Goal: Task Accomplishment & Management: Manage account settings

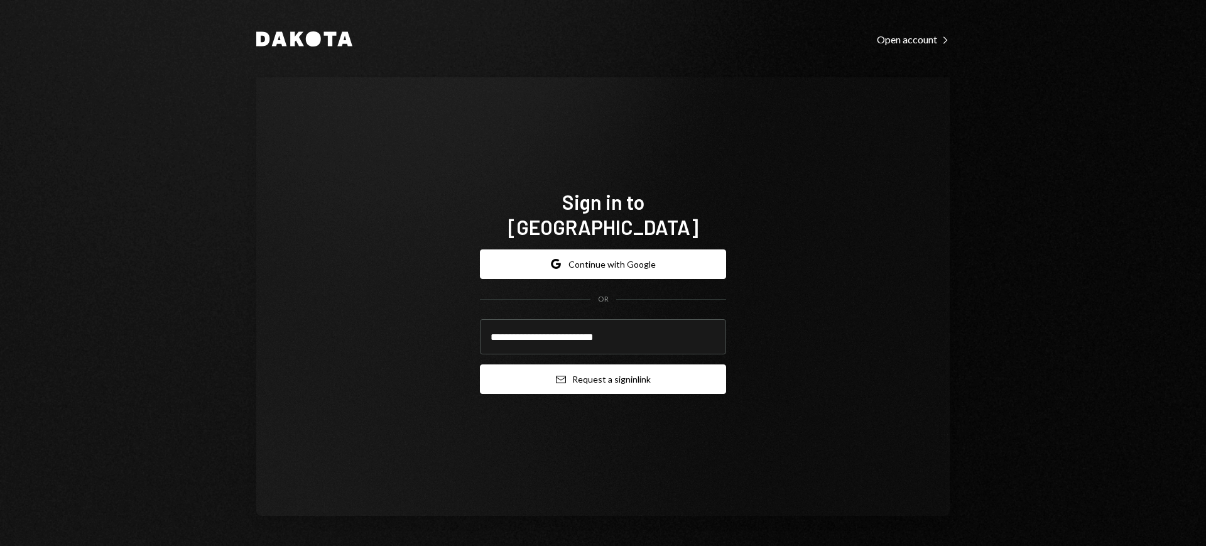
type input "**********"
click at [593, 370] on button "Email Request a sign in link" at bounding box center [603, 379] width 246 height 30
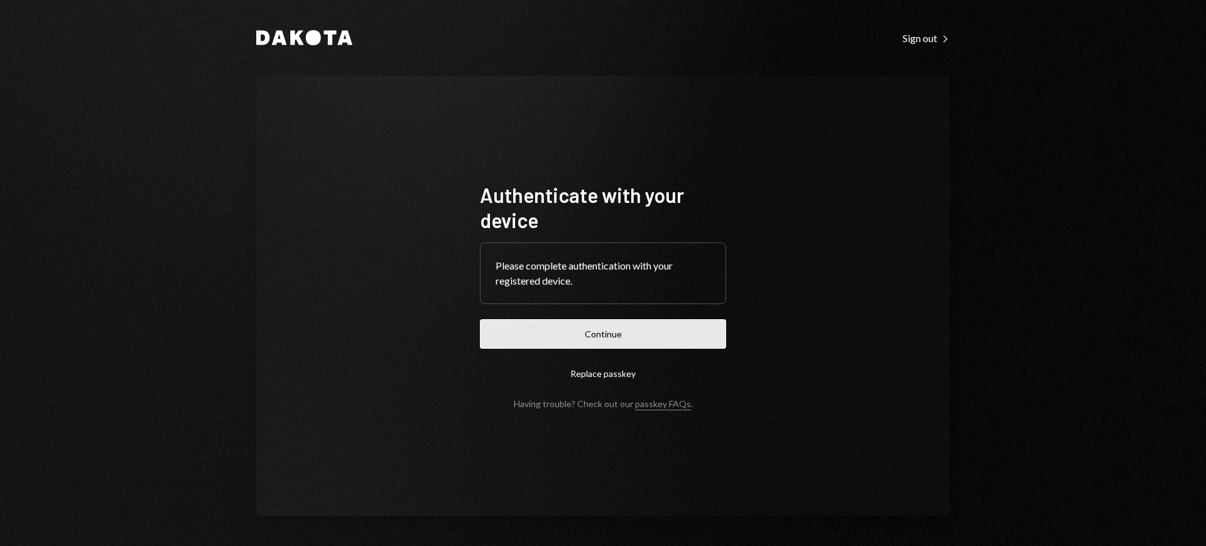
click at [640, 325] on button "Continue" at bounding box center [603, 334] width 246 height 30
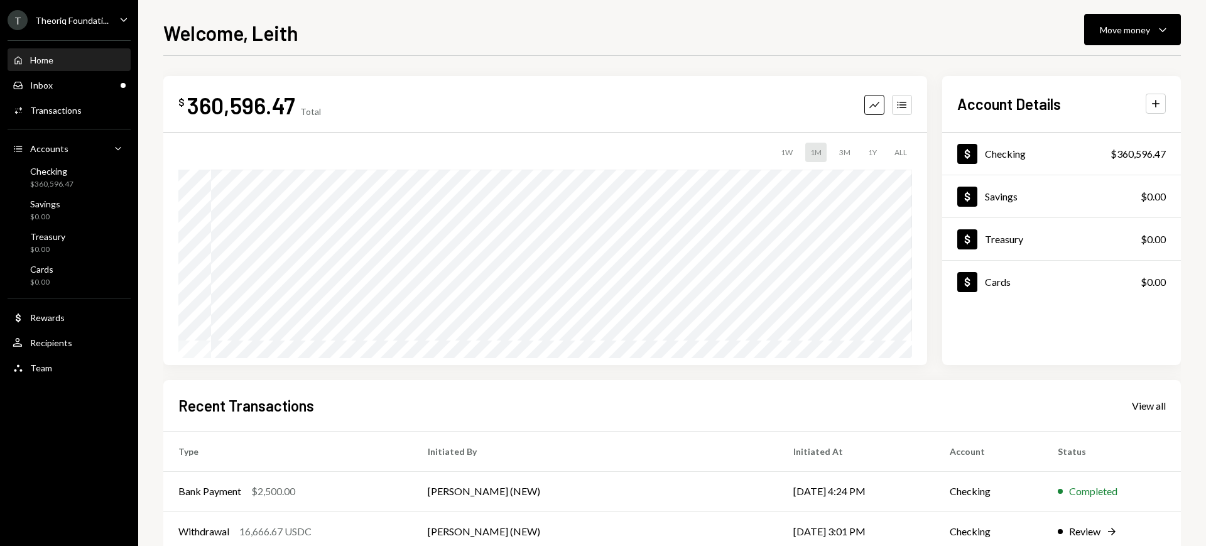
click at [99, 16] on div "Theoriq Foundati..." at bounding box center [72, 20] width 74 height 11
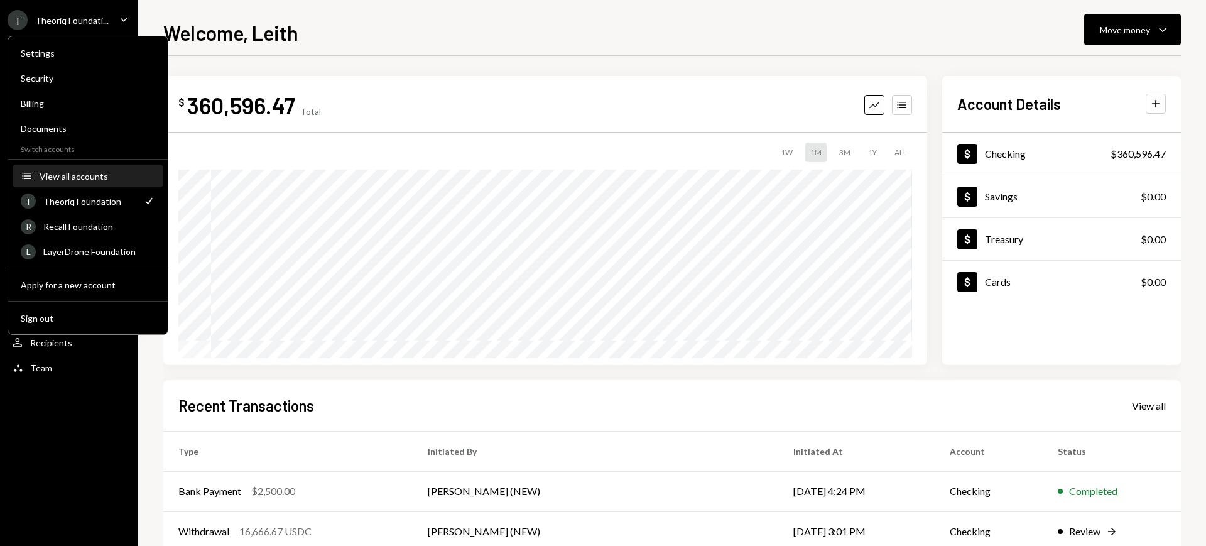
click at [95, 166] on button "Accounts View all accounts" at bounding box center [88, 176] width 150 height 23
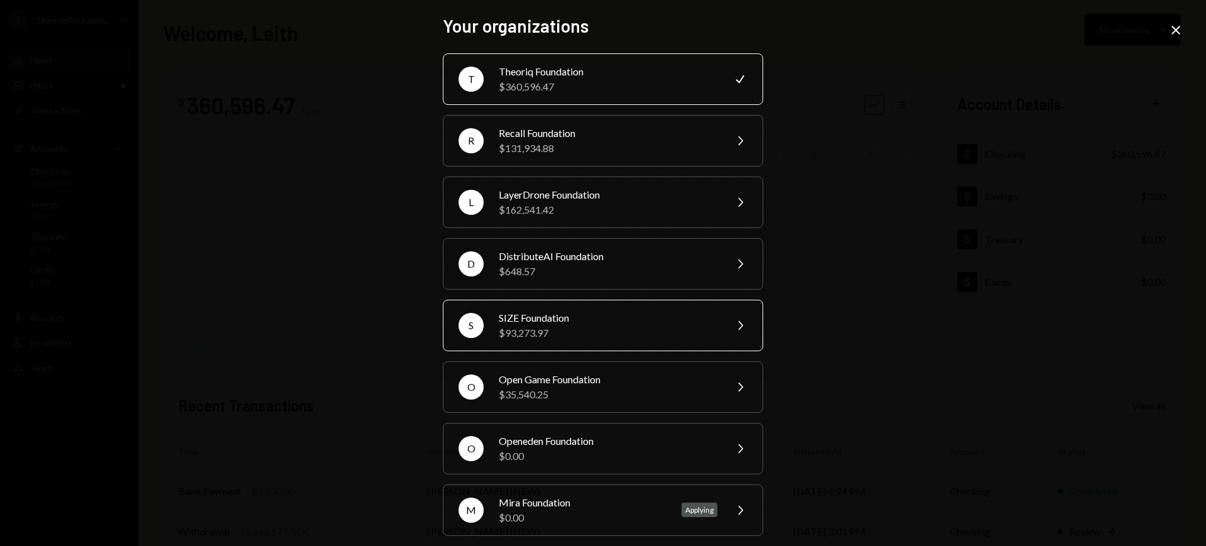
scroll to position [72, 0]
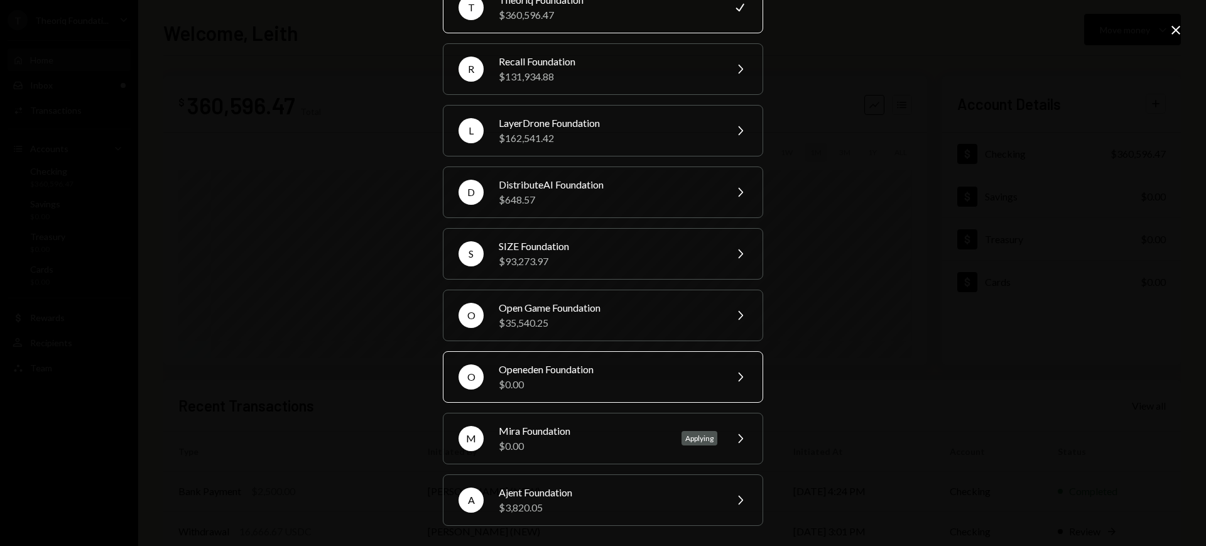
click at [696, 371] on div "Openeden Foundation" at bounding box center [608, 369] width 219 height 15
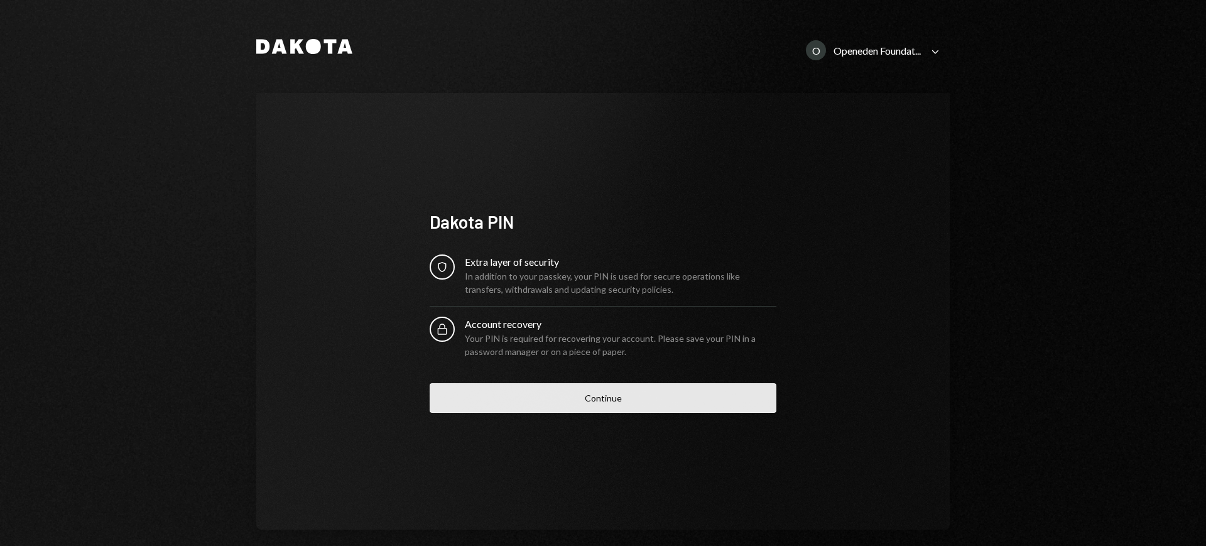
click at [642, 383] on button "Continue" at bounding box center [603, 398] width 347 height 30
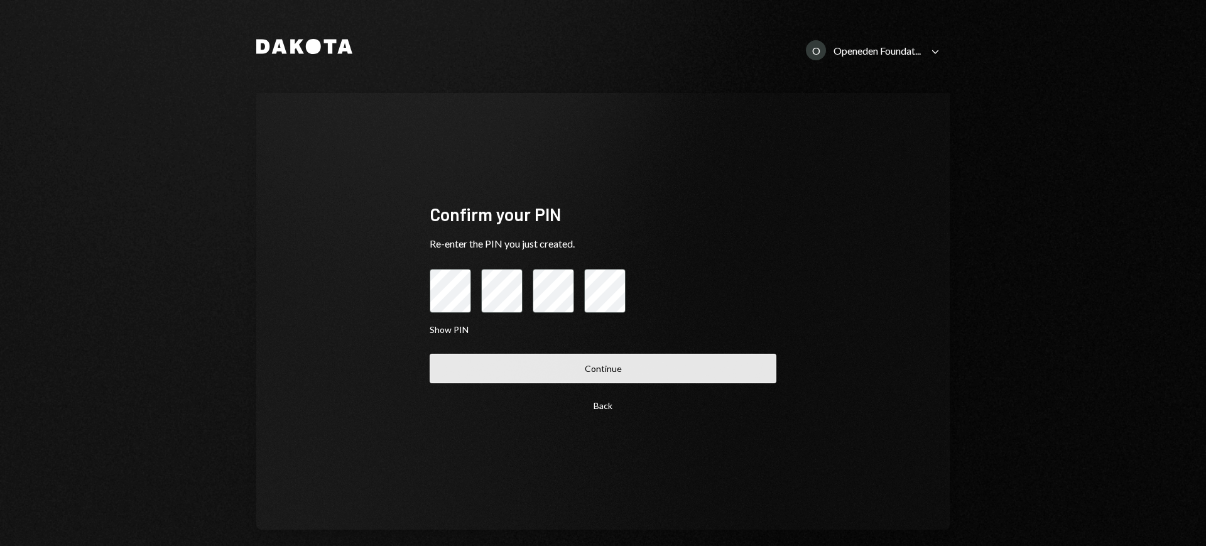
click at [630, 375] on button "Continue" at bounding box center [603, 369] width 347 height 30
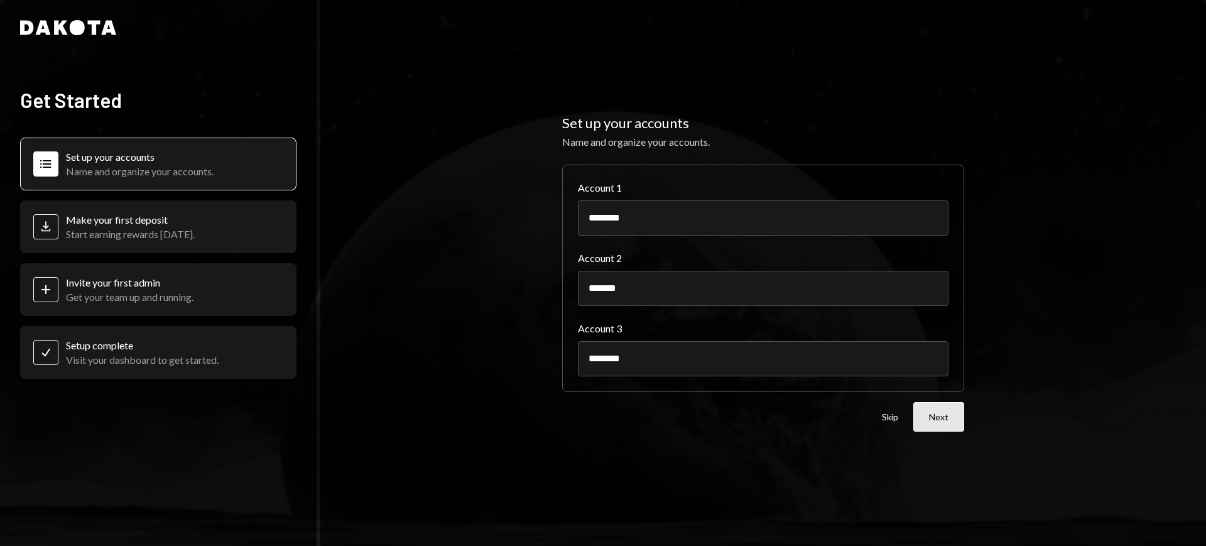
click at [936, 413] on button "Next" at bounding box center [939, 417] width 51 height 30
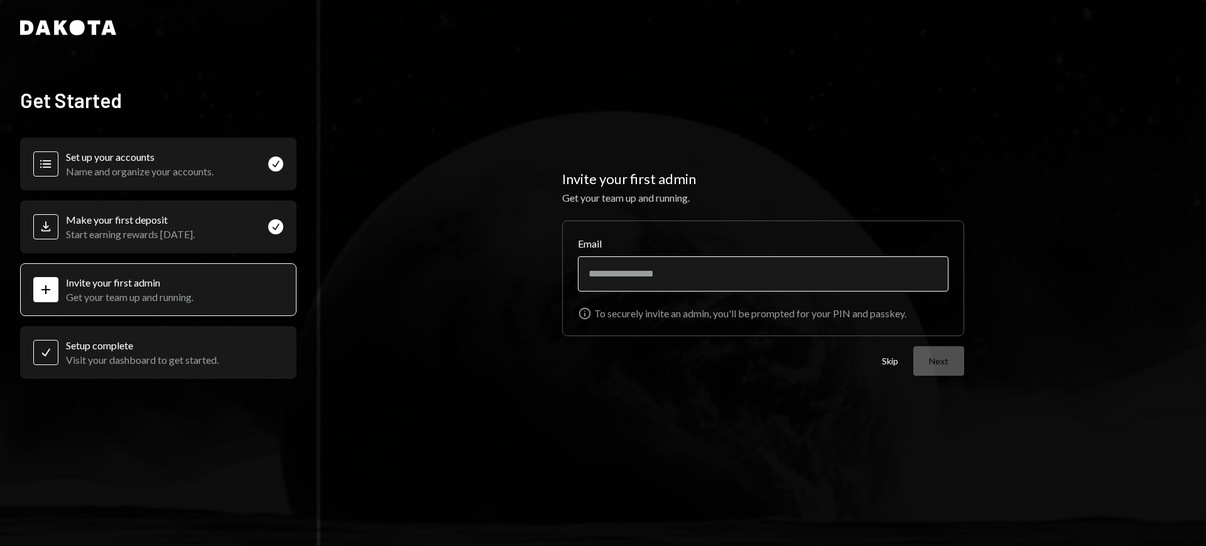
click at [883, 285] on input "Email" at bounding box center [763, 273] width 371 height 35
type input "**********"
click at [944, 349] on button "Next" at bounding box center [939, 361] width 51 height 30
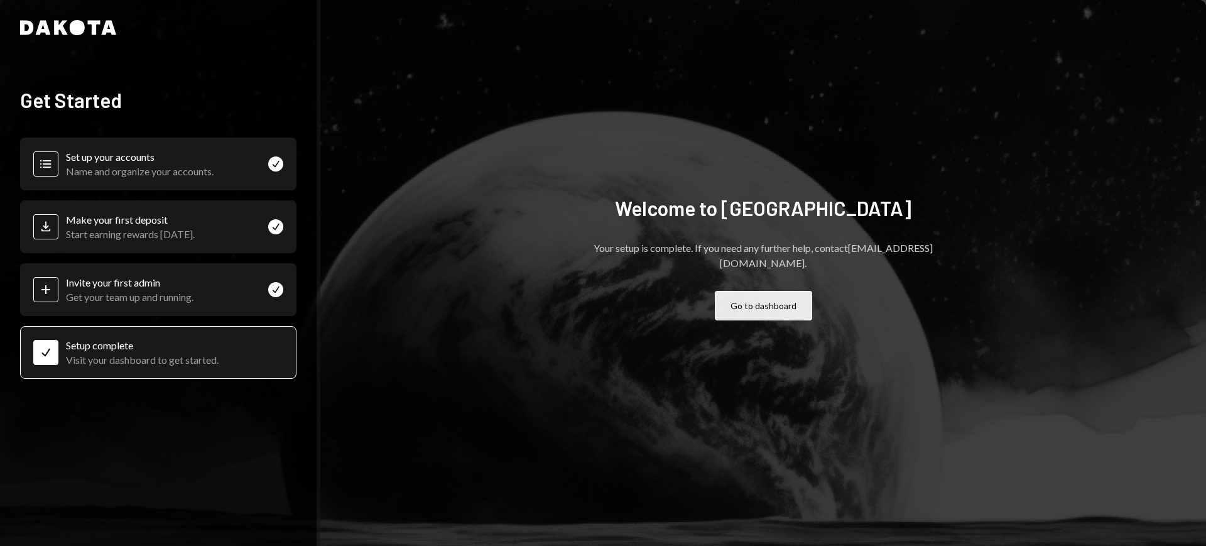
click at [751, 295] on button "Go to dashboard" at bounding box center [763, 306] width 97 height 30
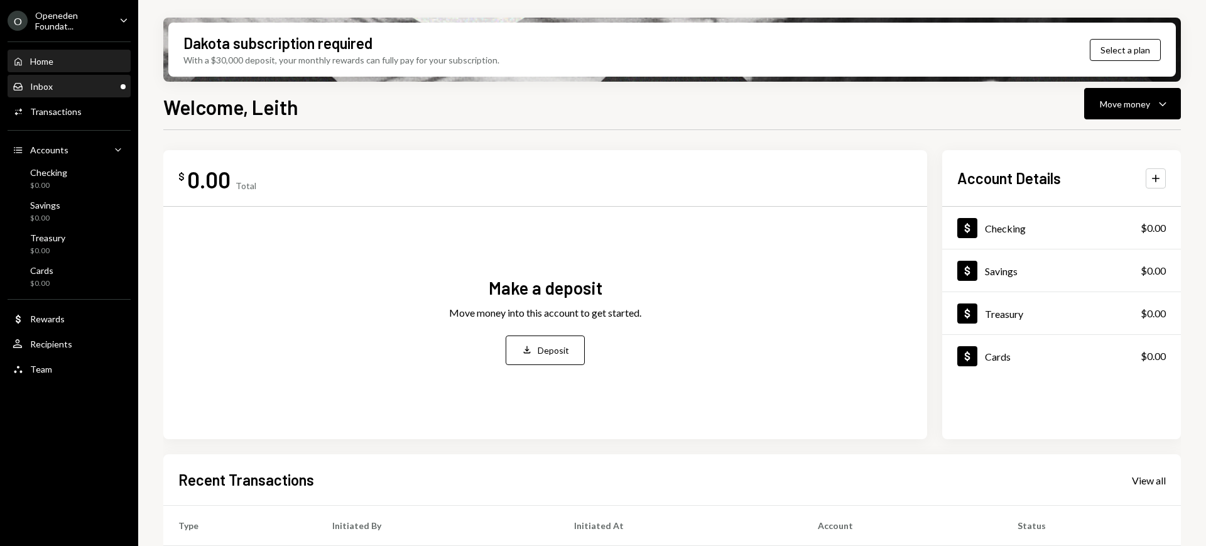
click at [80, 88] on div "Inbox Inbox" at bounding box center [69, 86] width 113 height 11
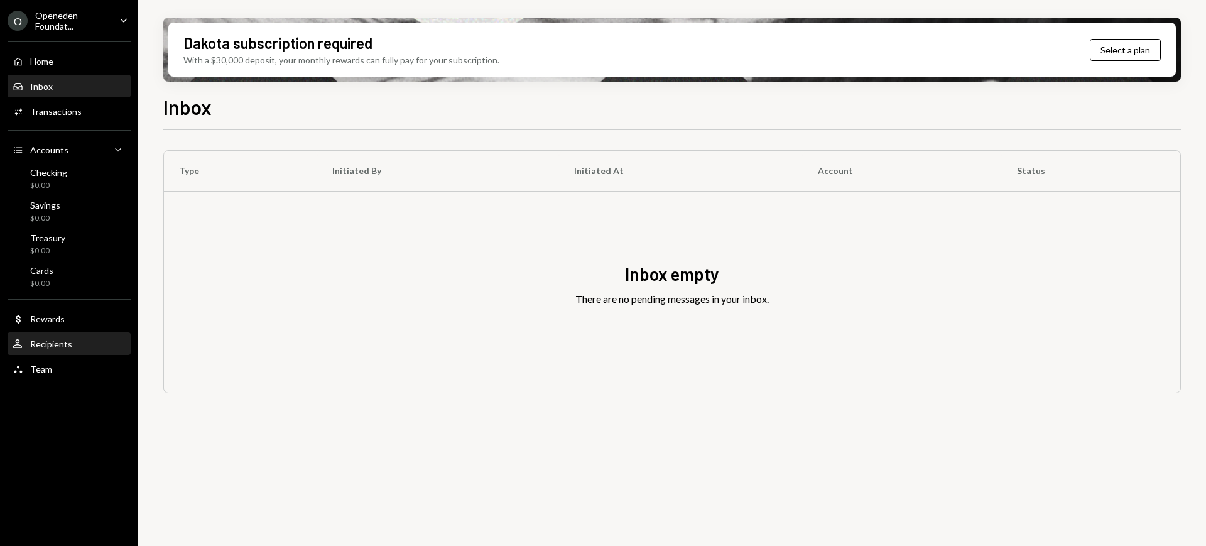
click at [70, 344] on div "Recipients" at bounding box center [51, 344] width 42 height 11
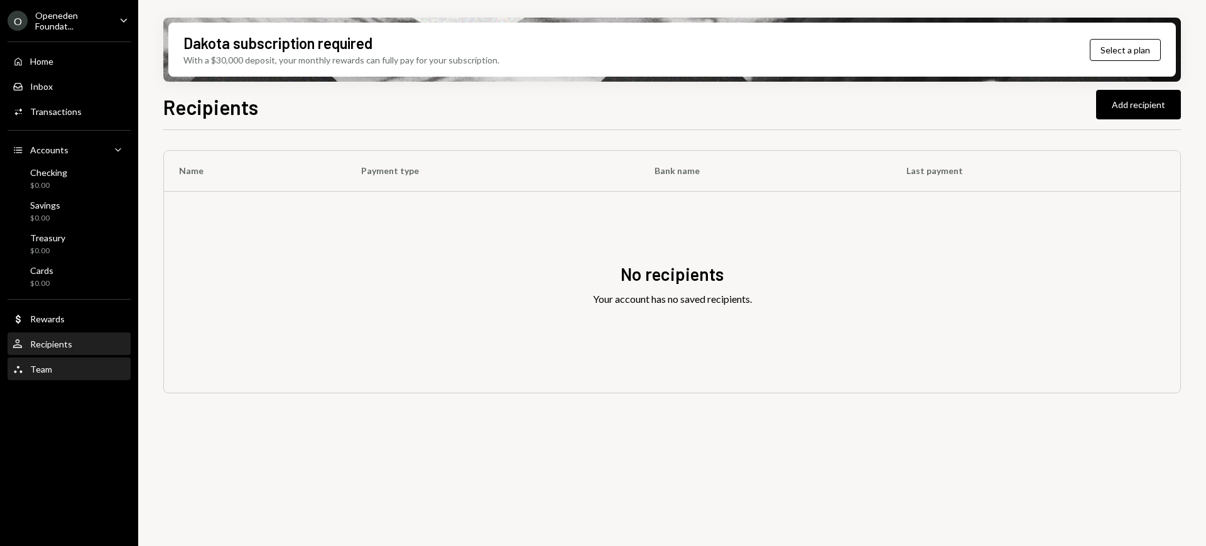
click at [61, 359] on div "Team Team" at bounding box center [69, 369] width 113 height 21
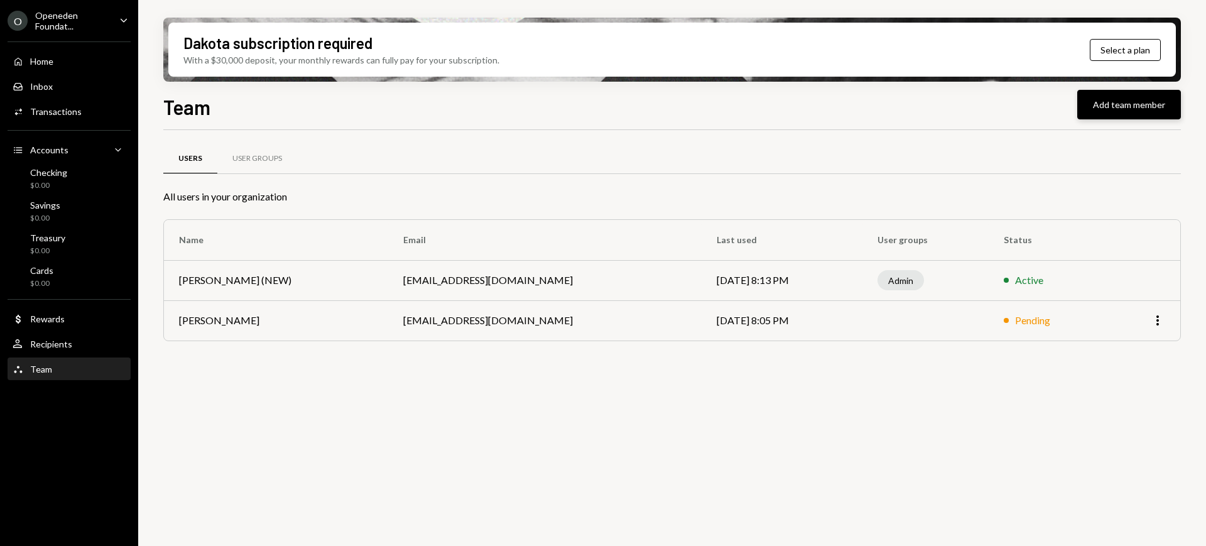
click at [1136, 104] on button "Add team member" at bounding box center [1130, 105] width 104 height 30
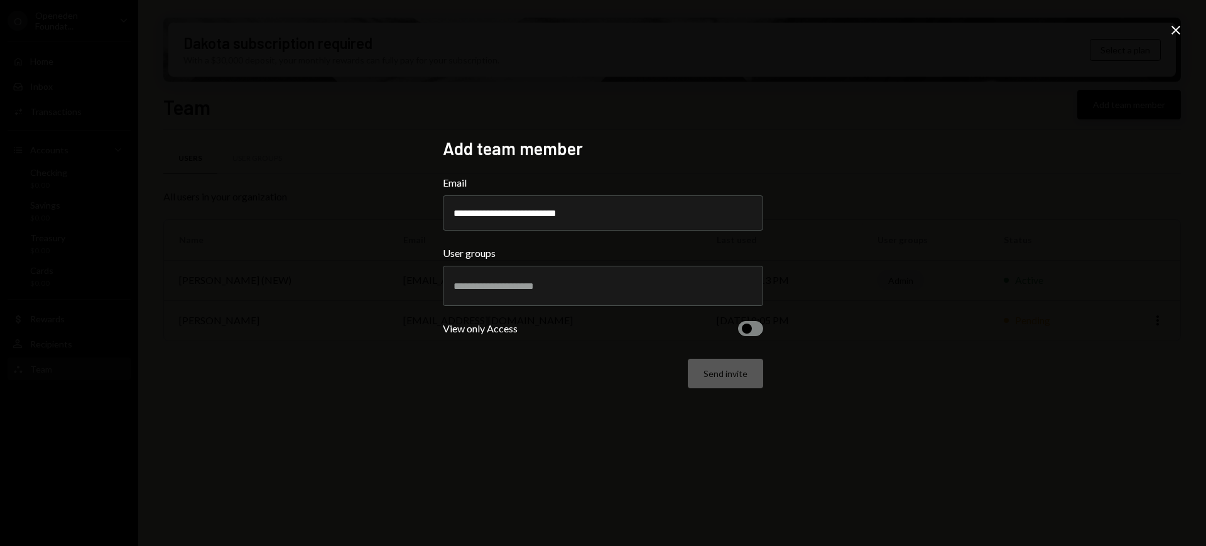
type input "**********"
click at [718, 288] on input "text" at bounding box center [603, 285] width 299 height 11
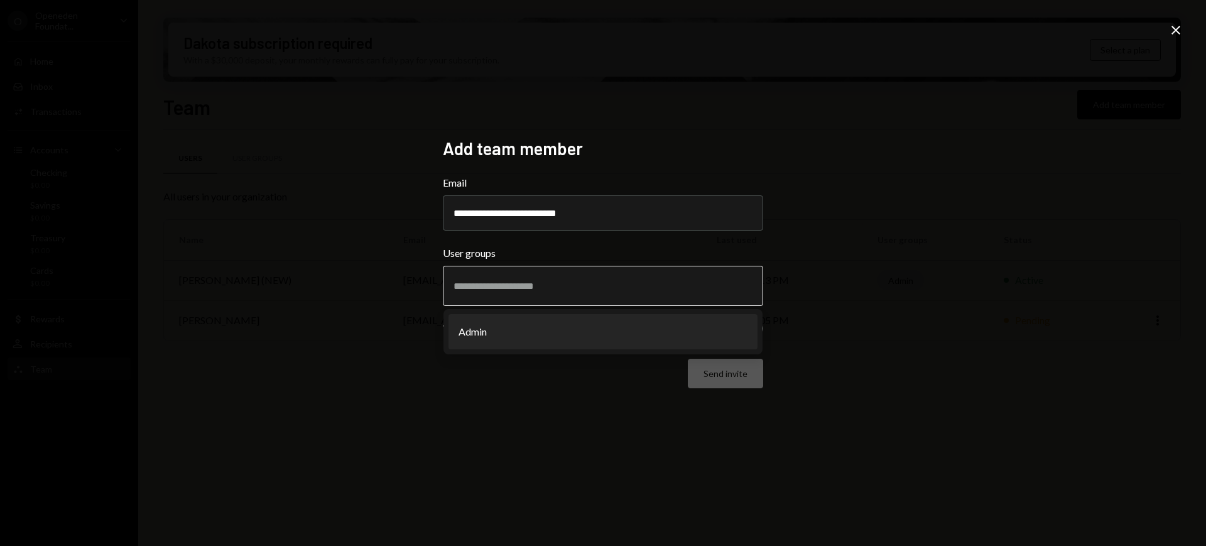
click at [626, 342] on li "Admin" at bounding box center [603, 331] width 309 height 35
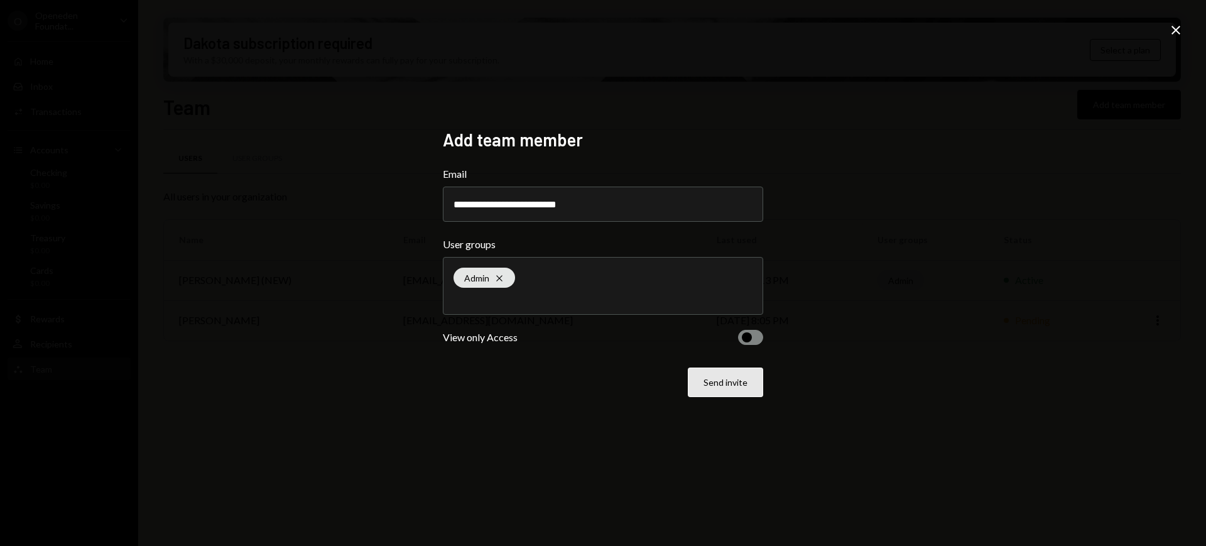
click at [738, 387] on button "Send invite" at bounding box center [725, 383] width 75 height 30
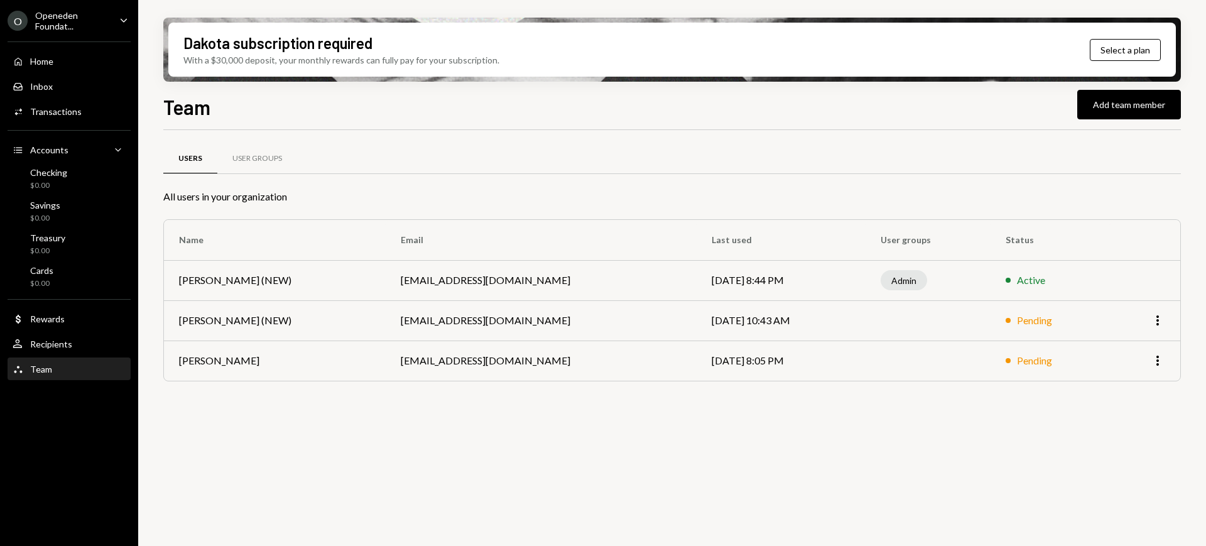
click at [85, 25] on div "Openeden Foundat..." at bounding box center [72, 20] width 74 height 21
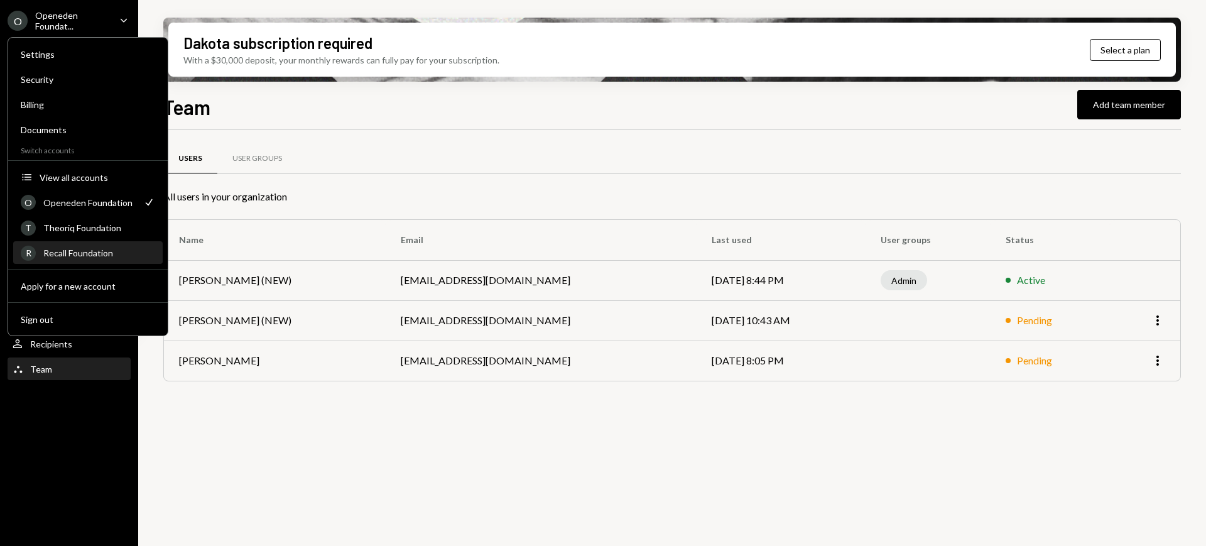
click at [107, 254] on div "Recall Foundation" at bounding box center [99, 253] width 112 height 11
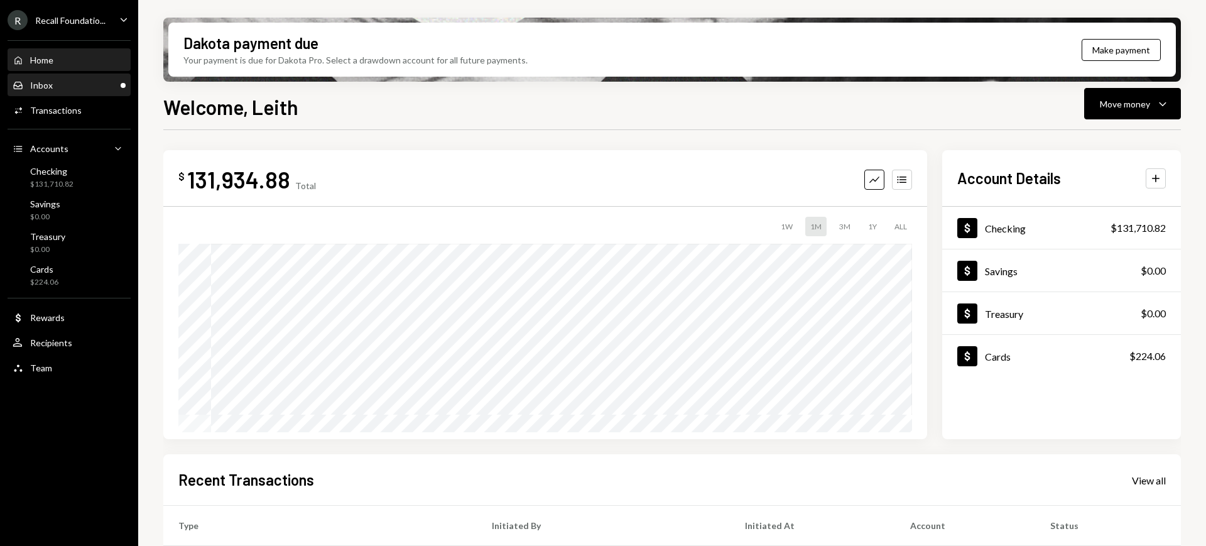
click at [92, 92] on div "Inbox Inbox" at bounding box center [69, 85] width 113 height 21
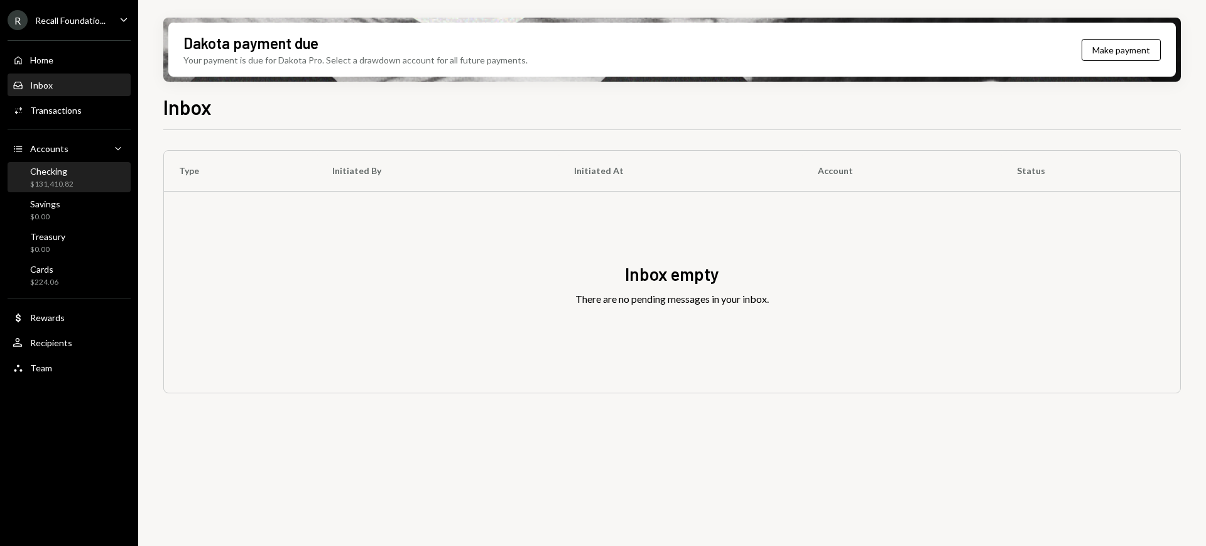
click at [87, 166] on div "Checking $131,410.82" at bounding box center [69, 178] width 113 height 24
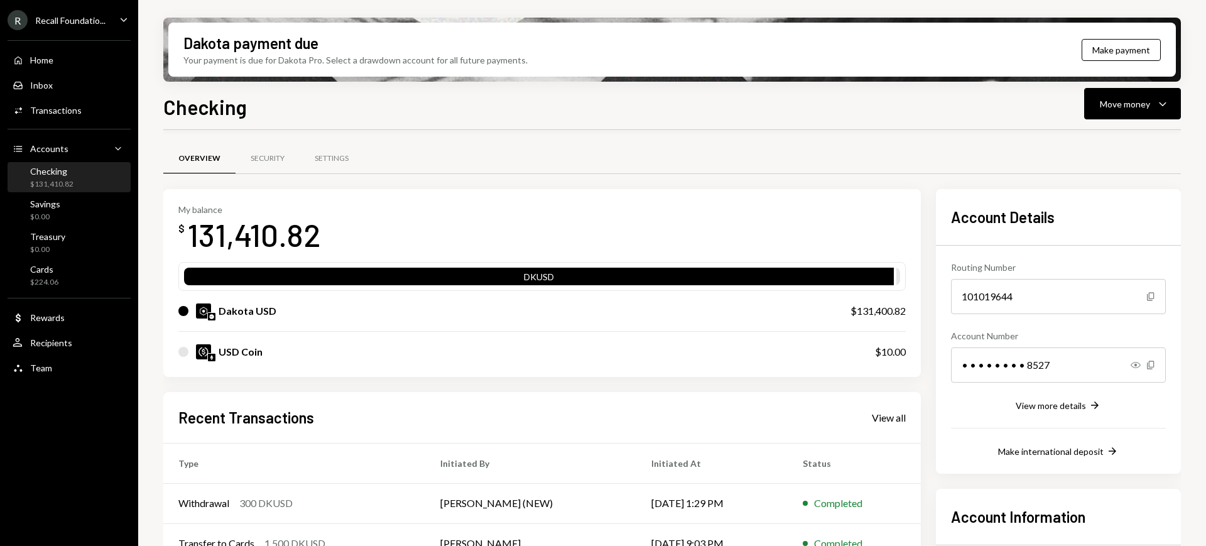
scroll to position [129, 0]
